Goal: Information Seeking & Learning: Understand process/instructions

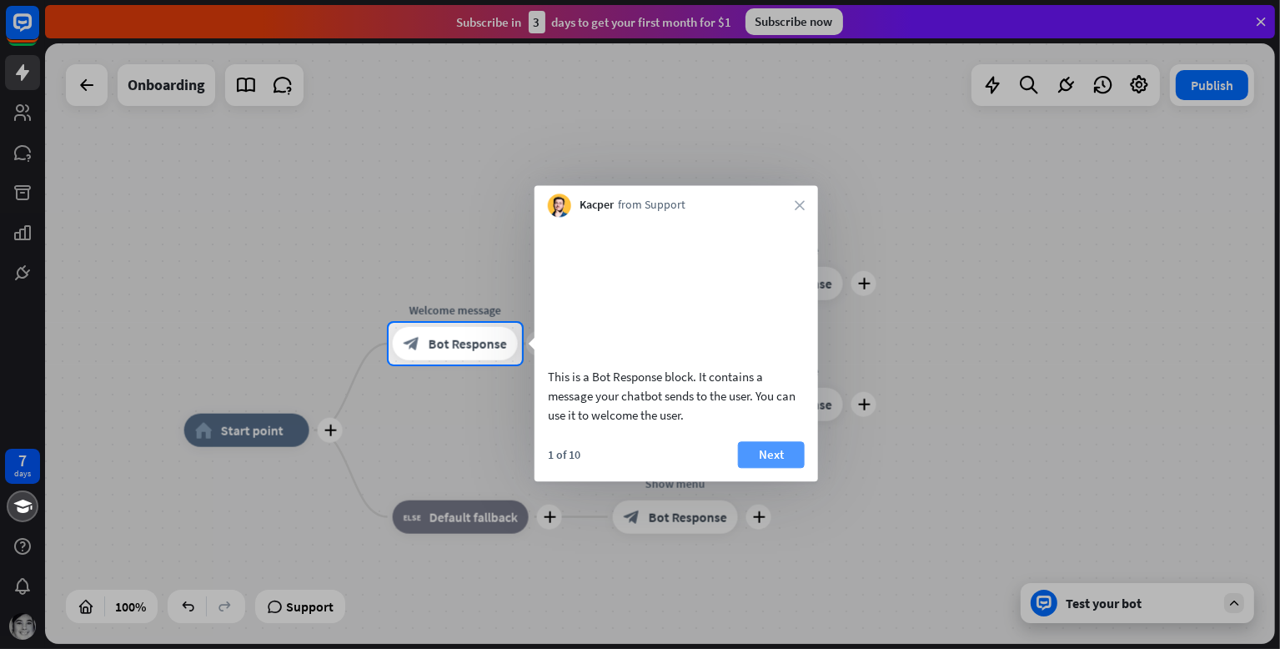
click at [785, 468] on button "Next" at bounding box center [771, 454] width 67 height 27
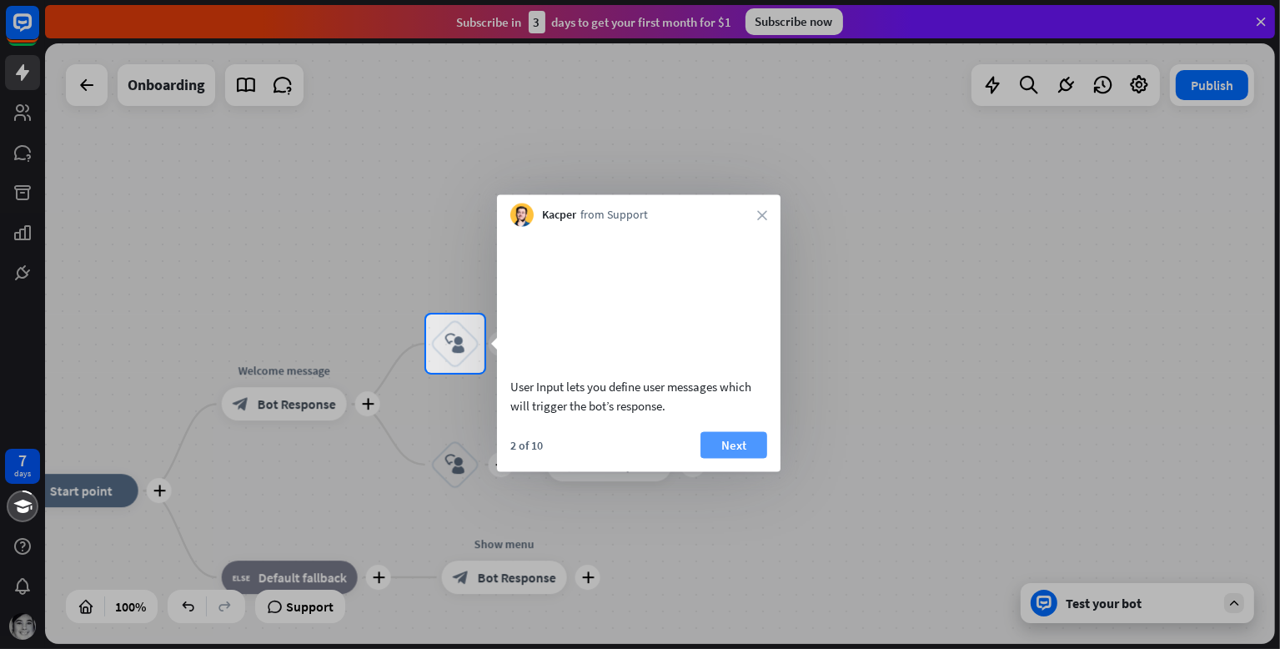
click at [747, 458] on button "Next" at bounding box center [733, 444] width 67 height 27
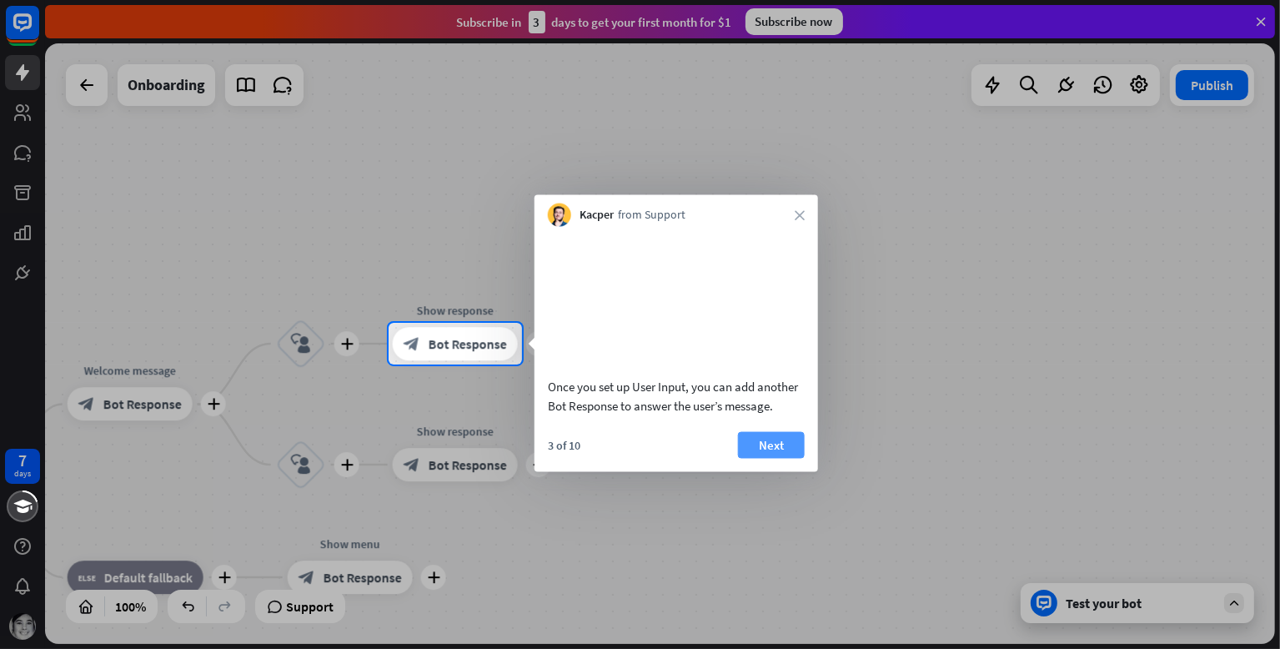
click at [771, 458] on button "Next" at bounding box center [771, 444] width 67 height 27
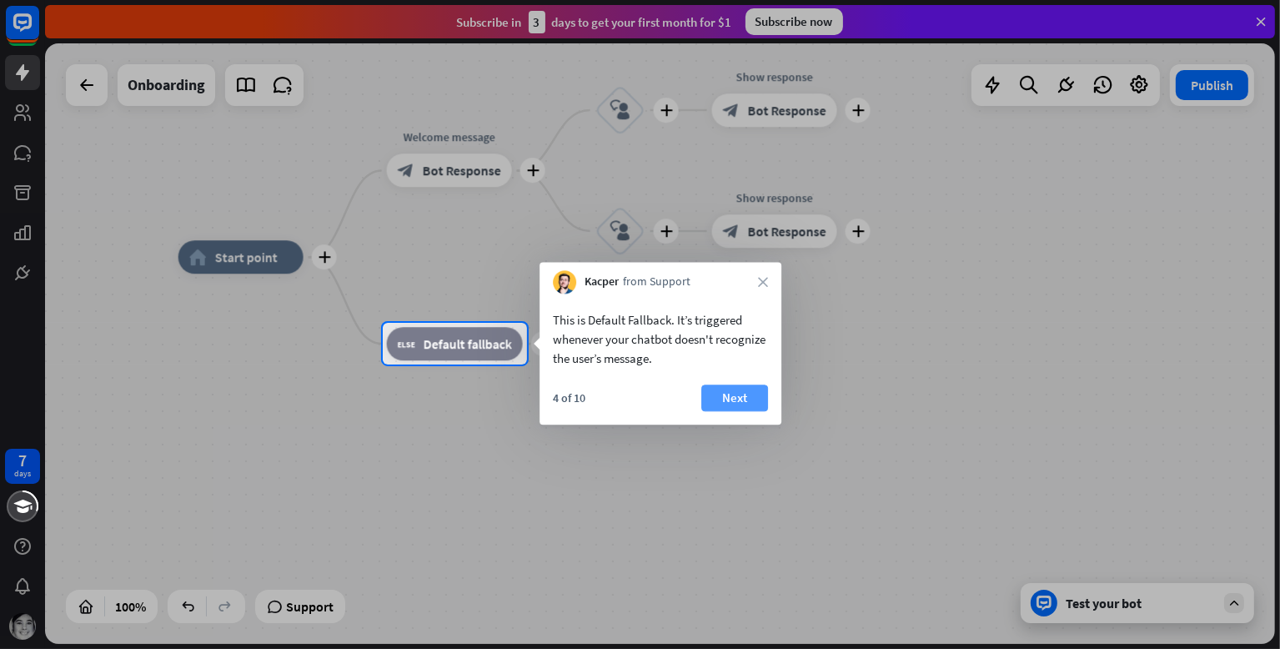
click at [749, 400] on button "Next" at bounding box center [734, 397] width 67 height 27
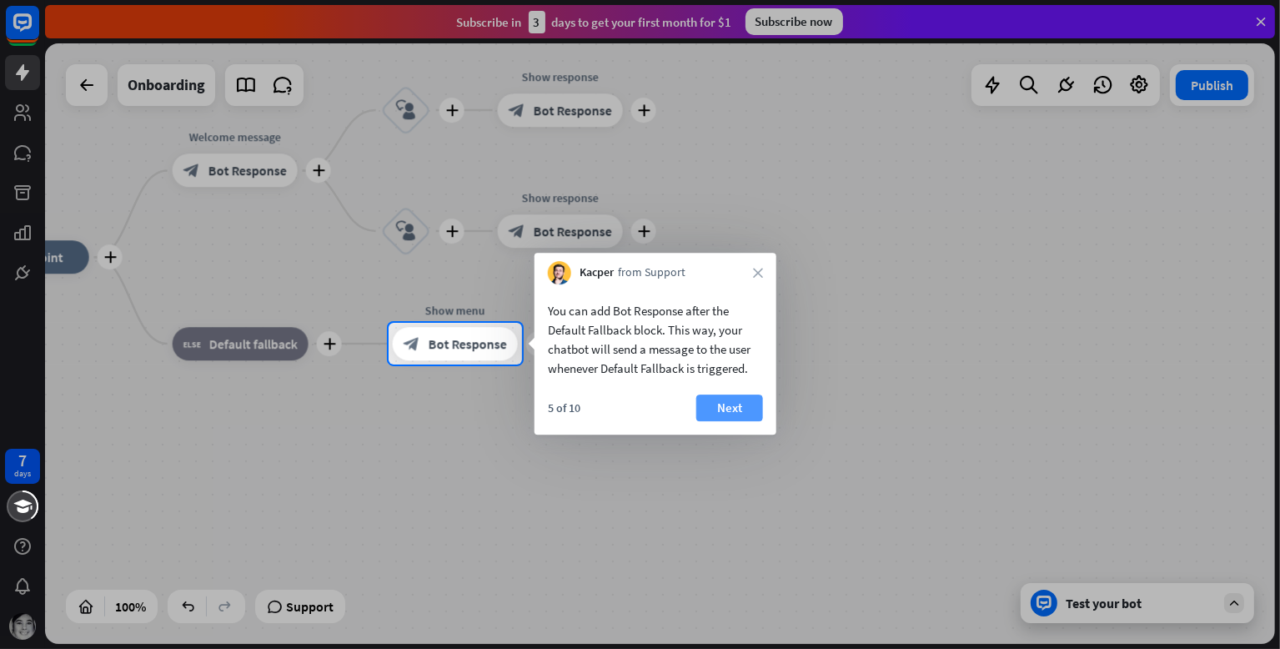
click at [746, 397] on button "Next" at bounding box center [729, 407] width 67 height 27
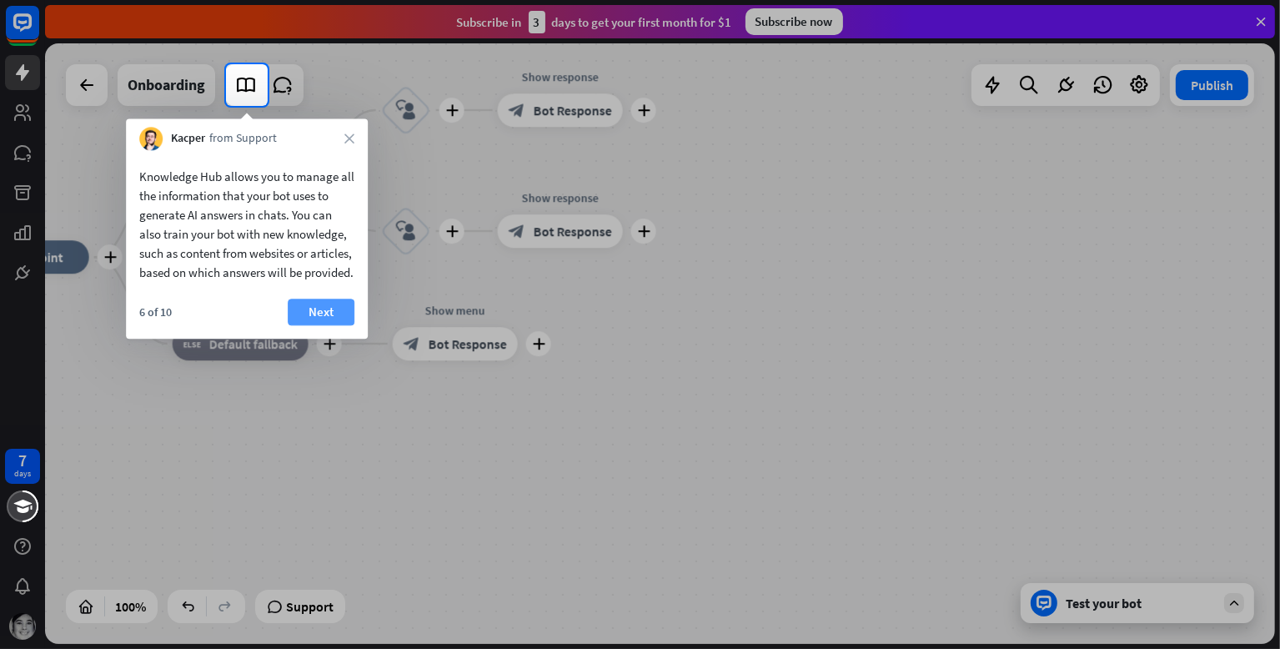
click at [323, 324] on button "Next" at bounding box center [321, 312] width 67 height 27
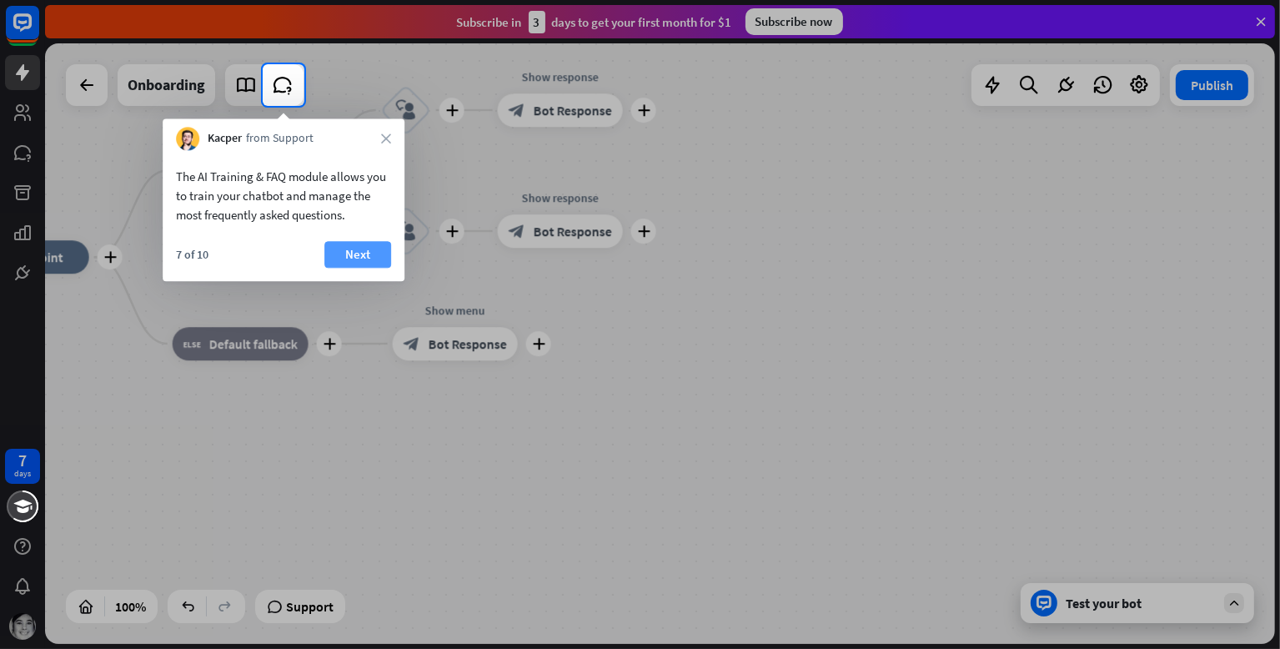
click at [341, 254] on button "Next" at bounding box center [357, 254] width 67 height 27
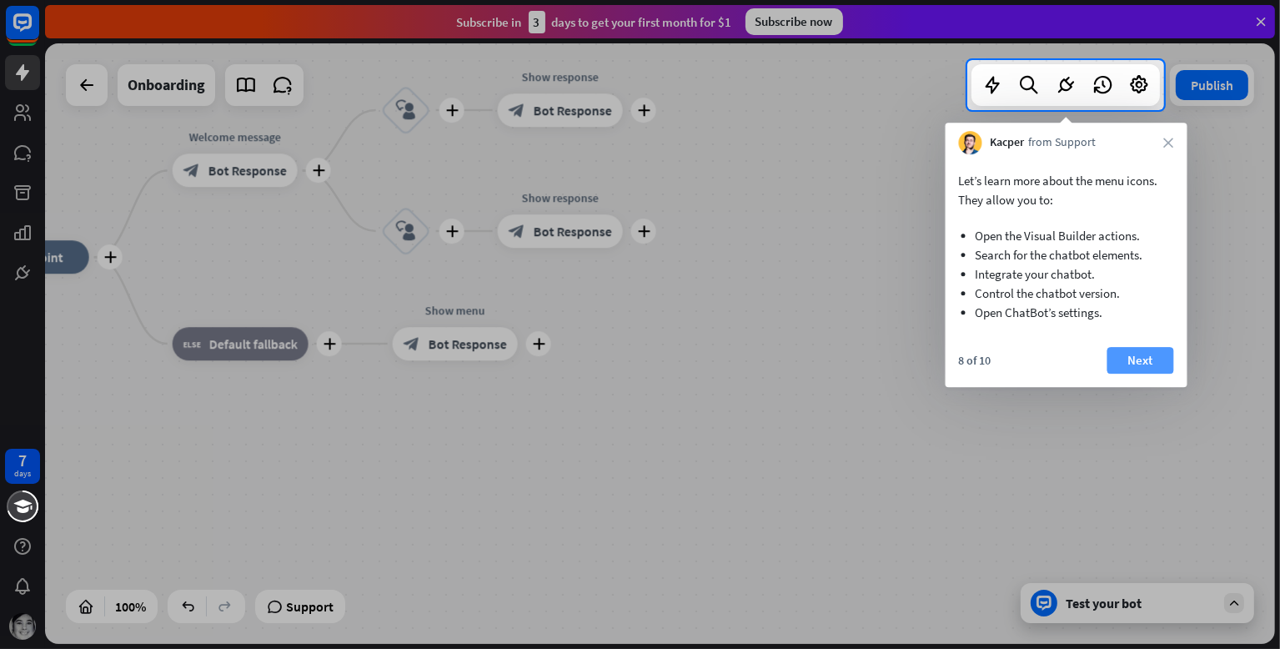
click at [1124, 366] on button "Next" at bounding box center [1140, 360] width 67 height 27
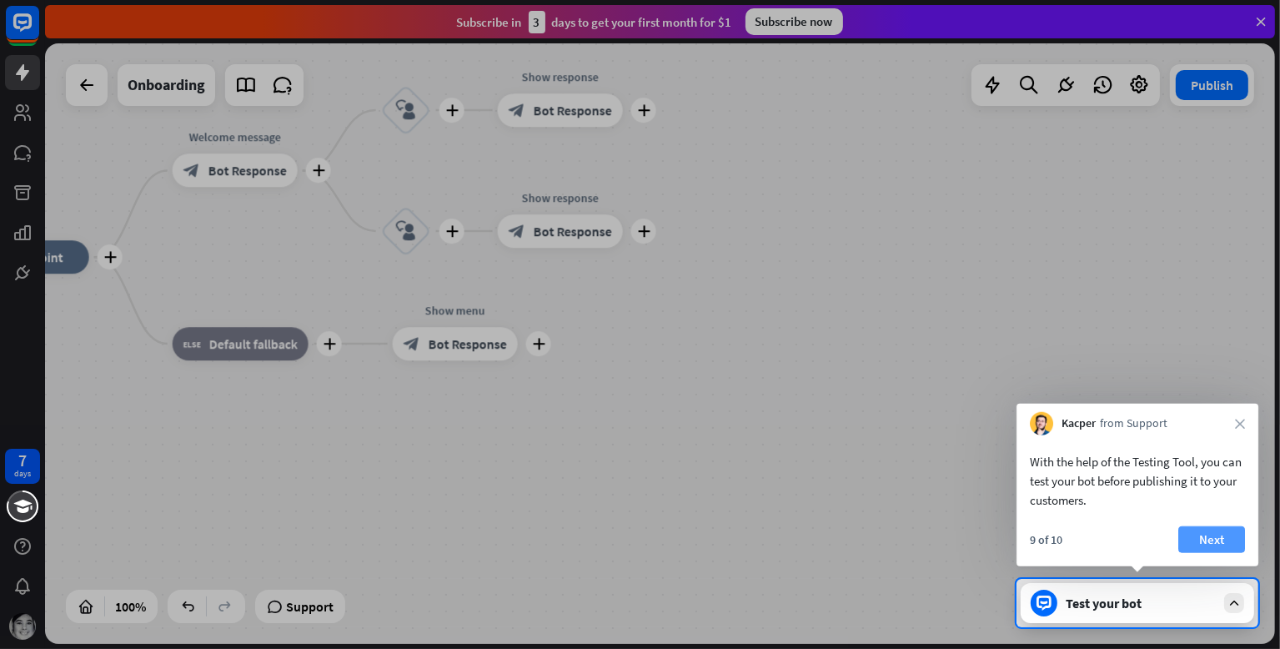
click at [1224, 544] on button "Next" at bounding box center [1211, 539] width 67 height 27
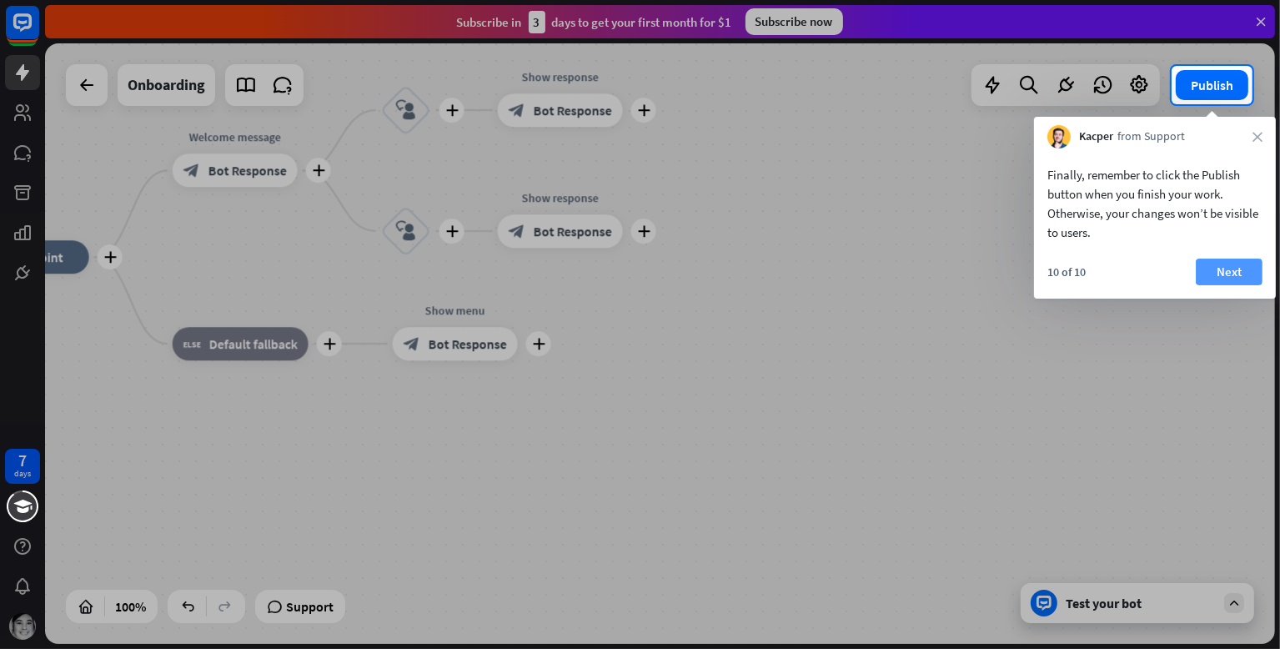
click at [1231, 275] on button "Next" at bounding box center [1229, 272] width 67 height 27
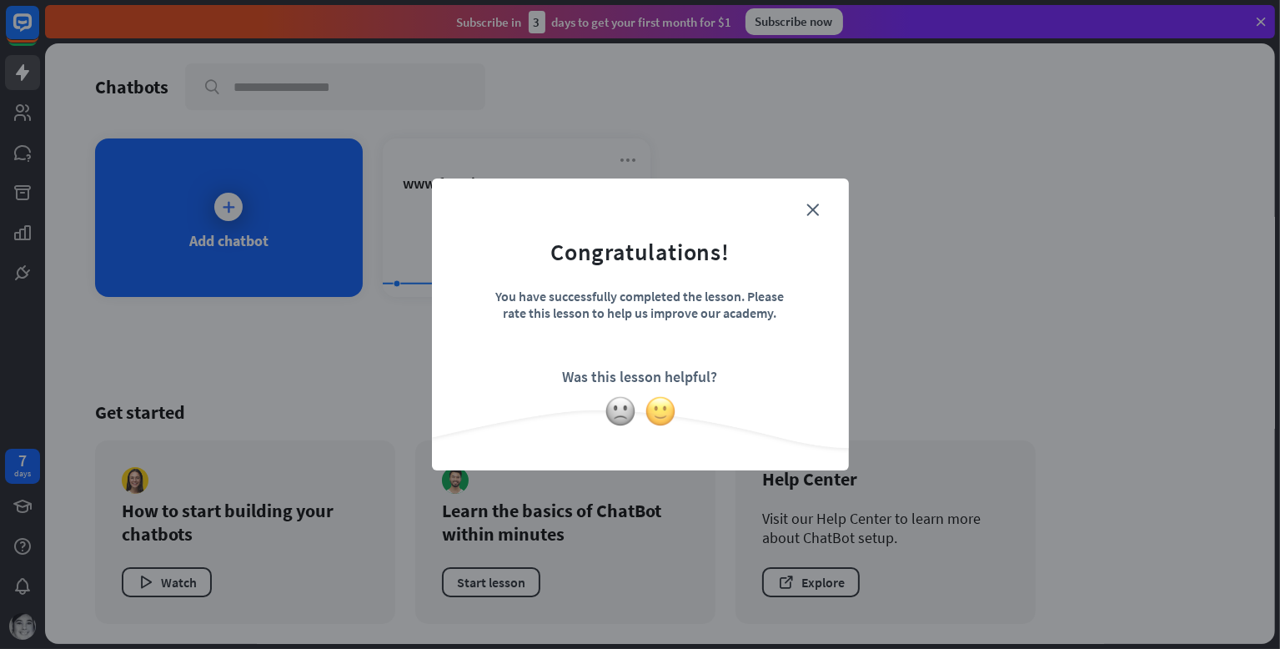
click at [657, 415] on img at bounding box center [661, 411] width 32 height 32
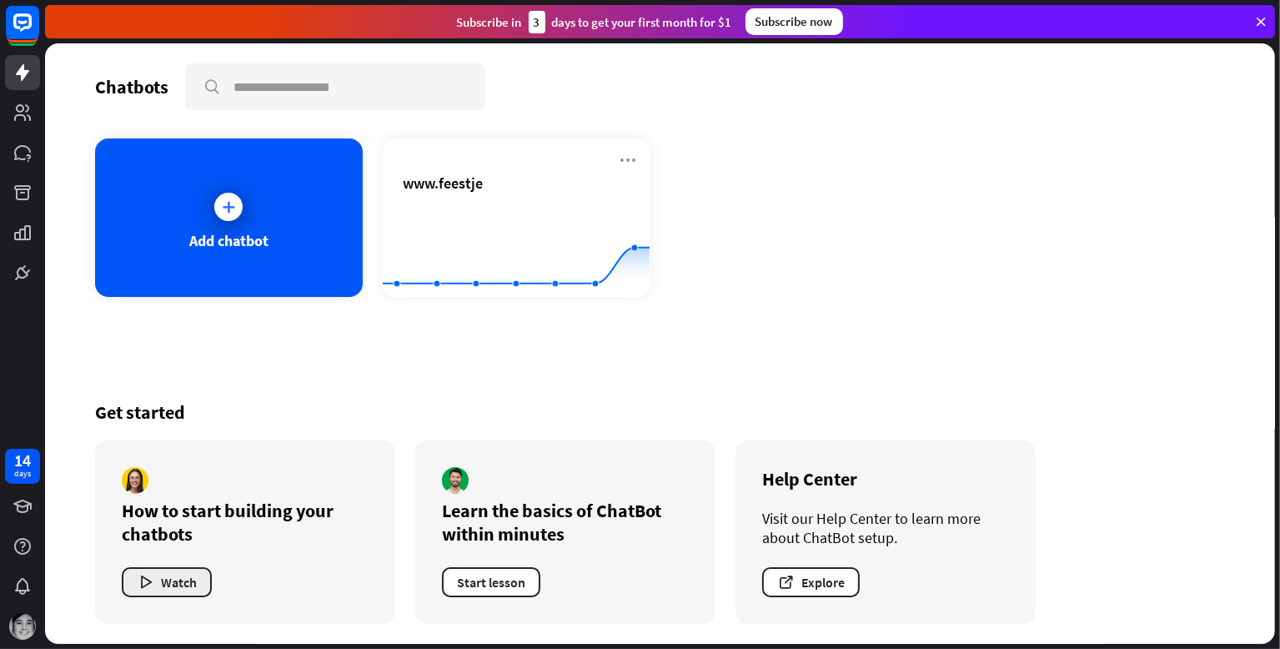
click at [201, 572] on button "Watch" at bounding box center [167, 582] width 90 height 30
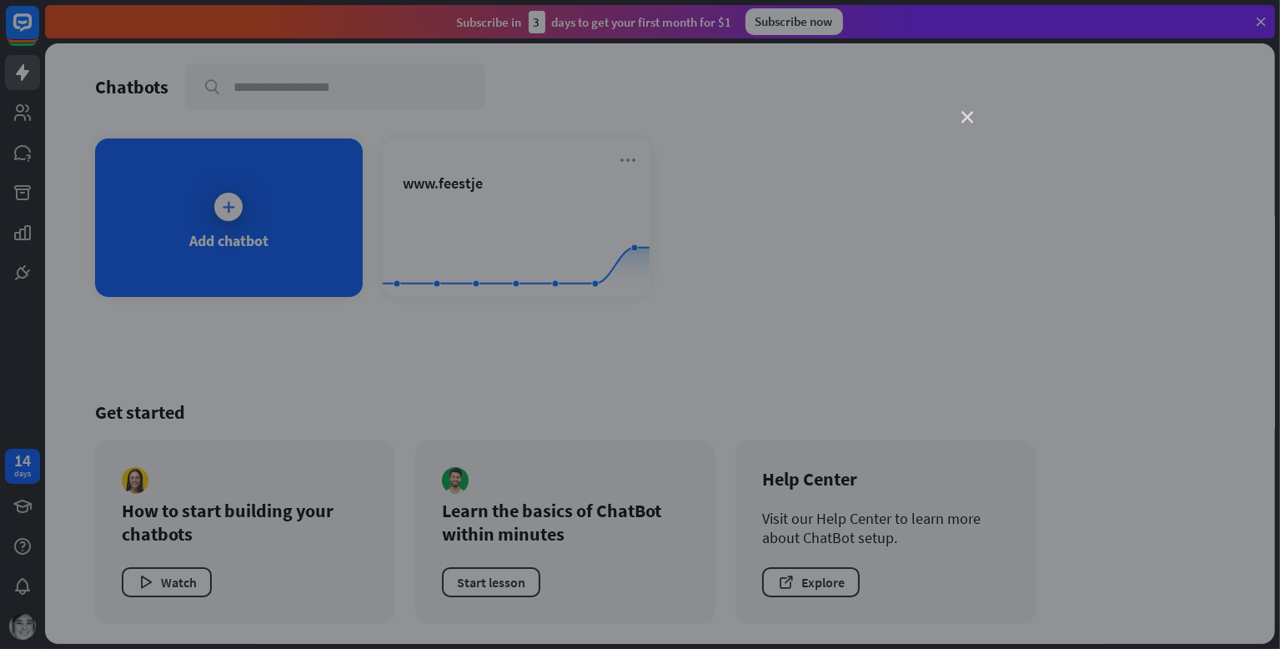
click at [966, 114] on icon "close" at bounding box center [968, 118] width 12 height 12
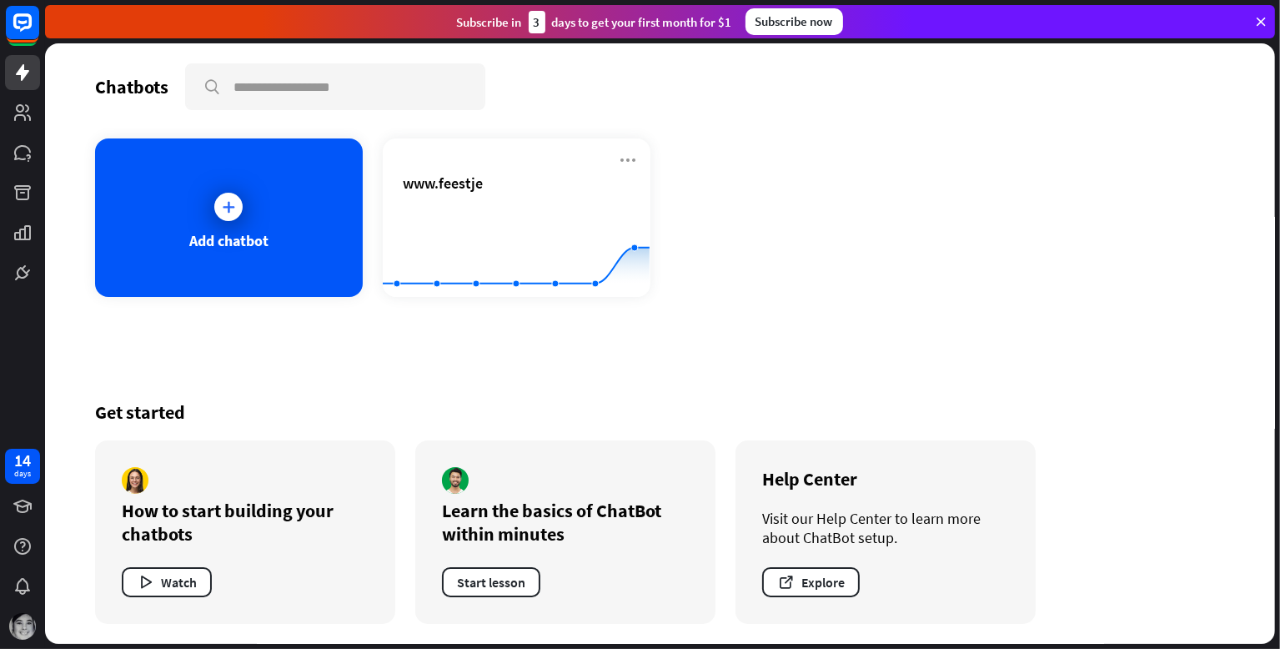
drag, startPoint x: 1278, startPoint y: 164, endPoint x: 1278, endPoint y: 266, distance: 101.7
click at [1278, 266] on div "Chatbots search Add chatbot www.feestje Created with Highcharts 10.1.0 0 1 2 Ge…" at bounding box center [662, 345] width 1235 height 605
click at [26, 161] on icon at bounding box center [23, 153] width 20 height 20
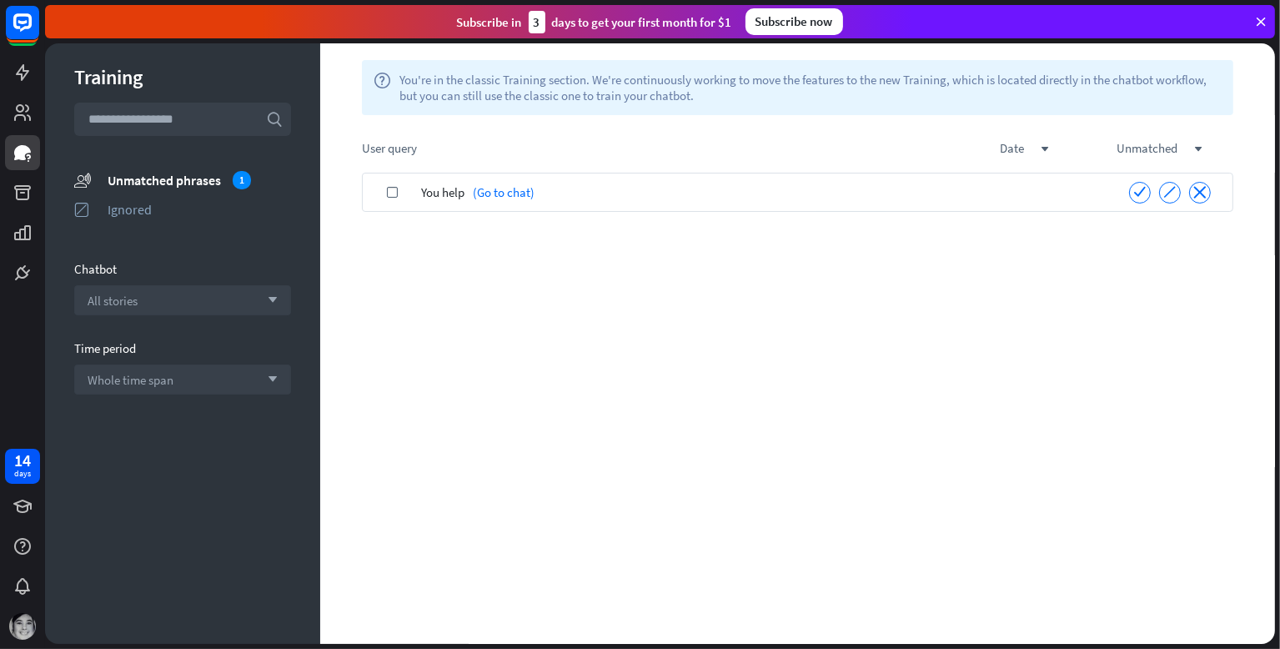
click at [584, 188] on div "You help (Go to chat)" at bounding box center [764, 192] width 686 height 39
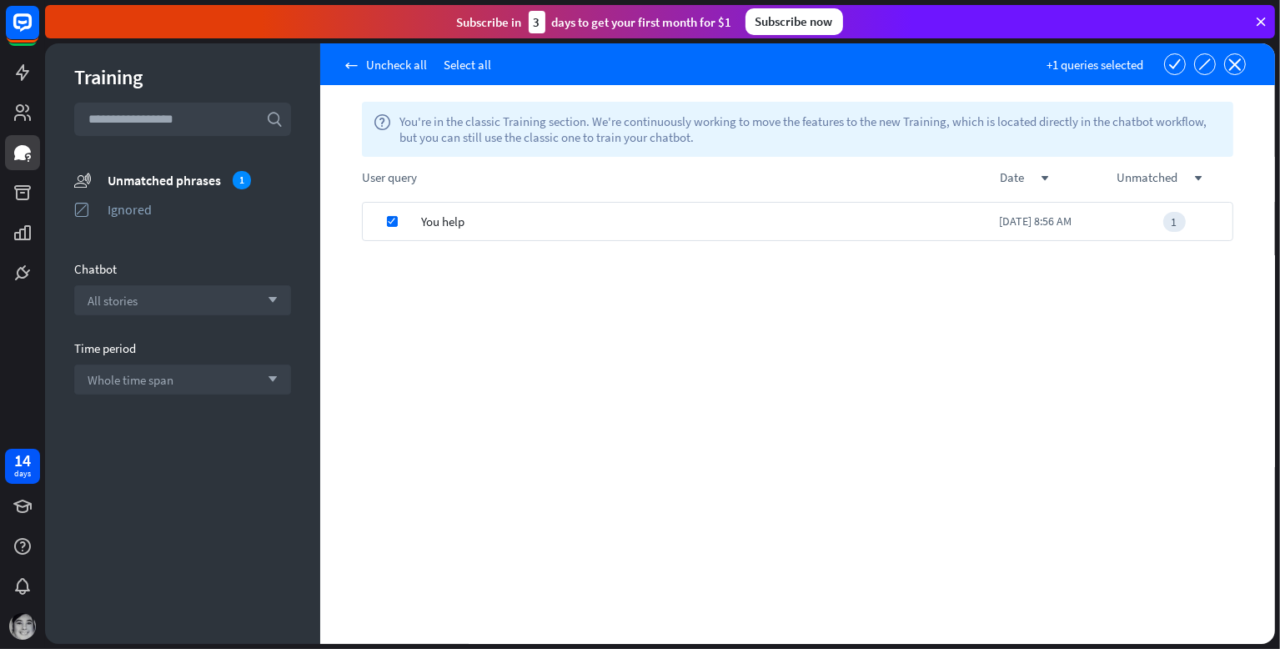
click at [538, 205] on div "You help" at bounding box center [710, 221] width 578 height 39
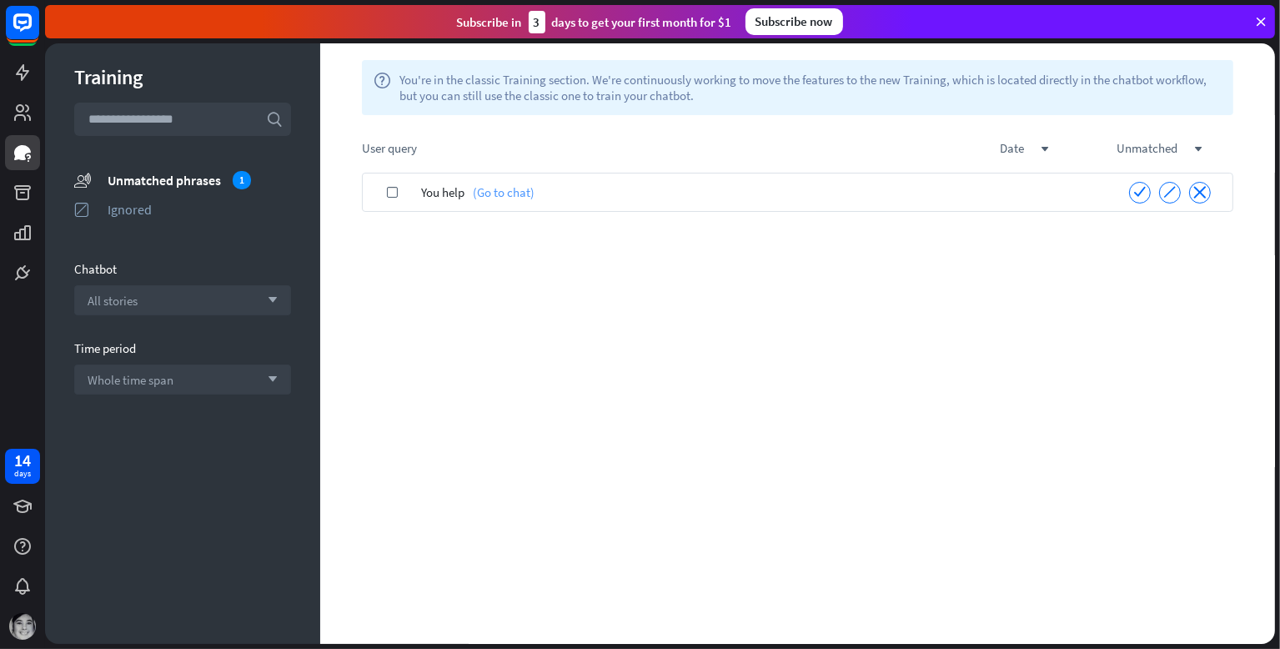
click at [515, 200] on link "(Go to chat)" at bounding box center [499, 192] width 70 height 39
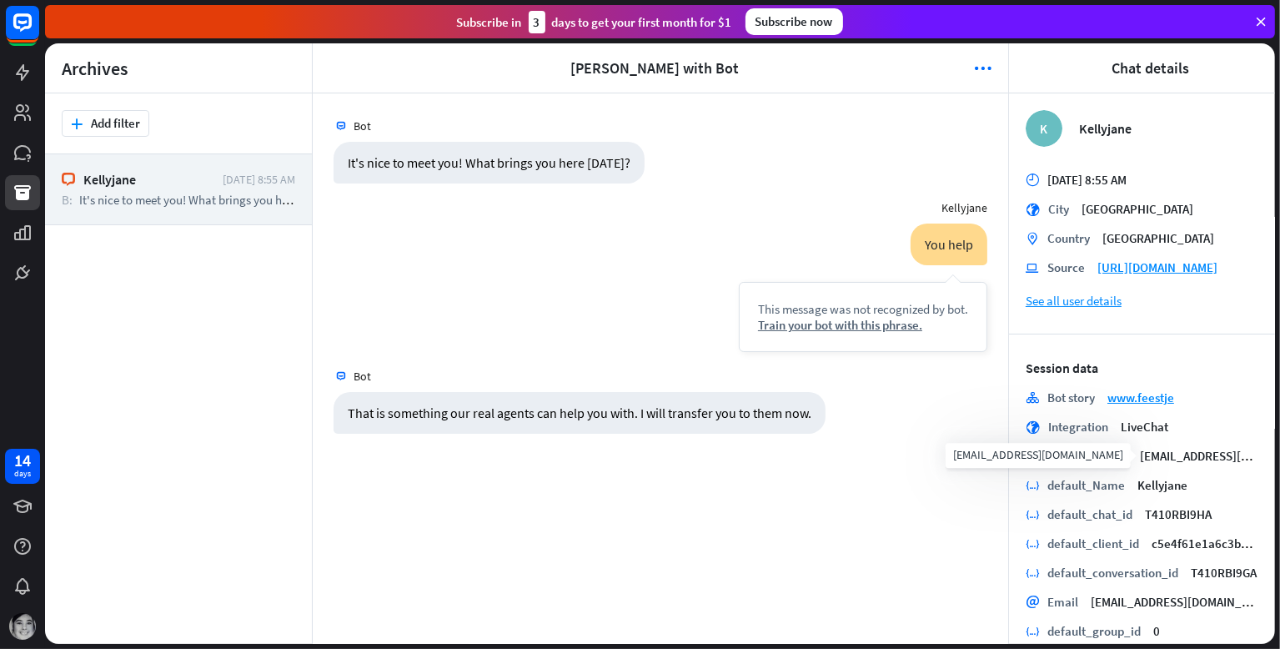
click at [1162, 459] on span "[EMAIL_ADDRESS][DOMAIN_NAME]" at bounding box center [1233, 456] width 186 height 16
click at [627, 411] on div "That is something our real agents can help you with. I will transfer you to the…" at bounding box center [580, 413] width 492 height 42
click at [1137, 268] on link "[URL][DOMAIN_NAME]" at bounding box center [1157, 267] width 120 height 16
